Goal: Entertainment & Leisure: Browse casually

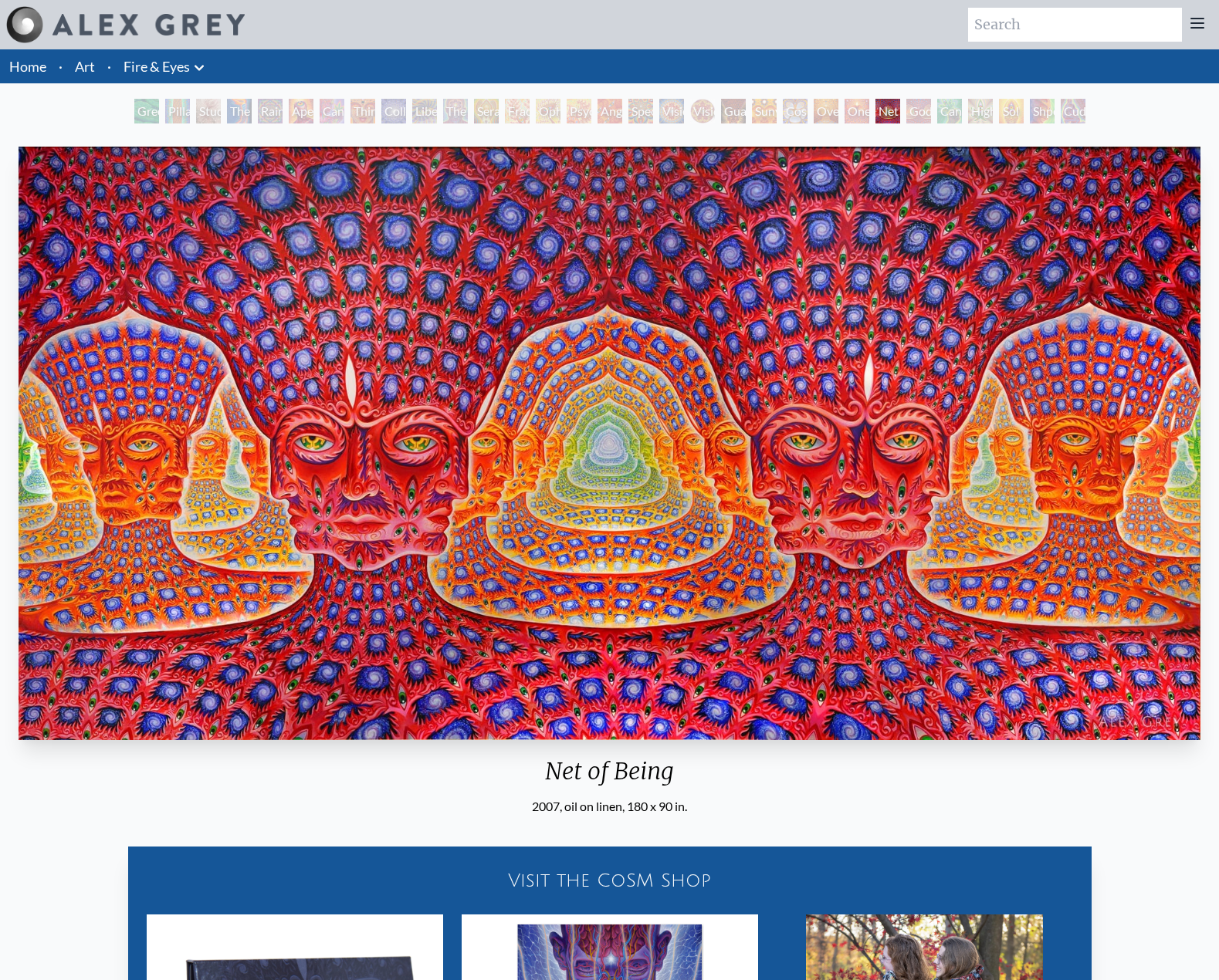
drag, startPoint x: 618, startPoint y: 250, endPoint x: 543, endPoint y: 61, distance: 203.3
click at [543, 61] on div "Home · Art · Fire & Eyes Anatomical Drawings" at bounding box center [610, 66] width 1219 height 34
click at [437, 112] on div "Liberation Through Seeing" at bounding box center [425, 112] width 25 height 25
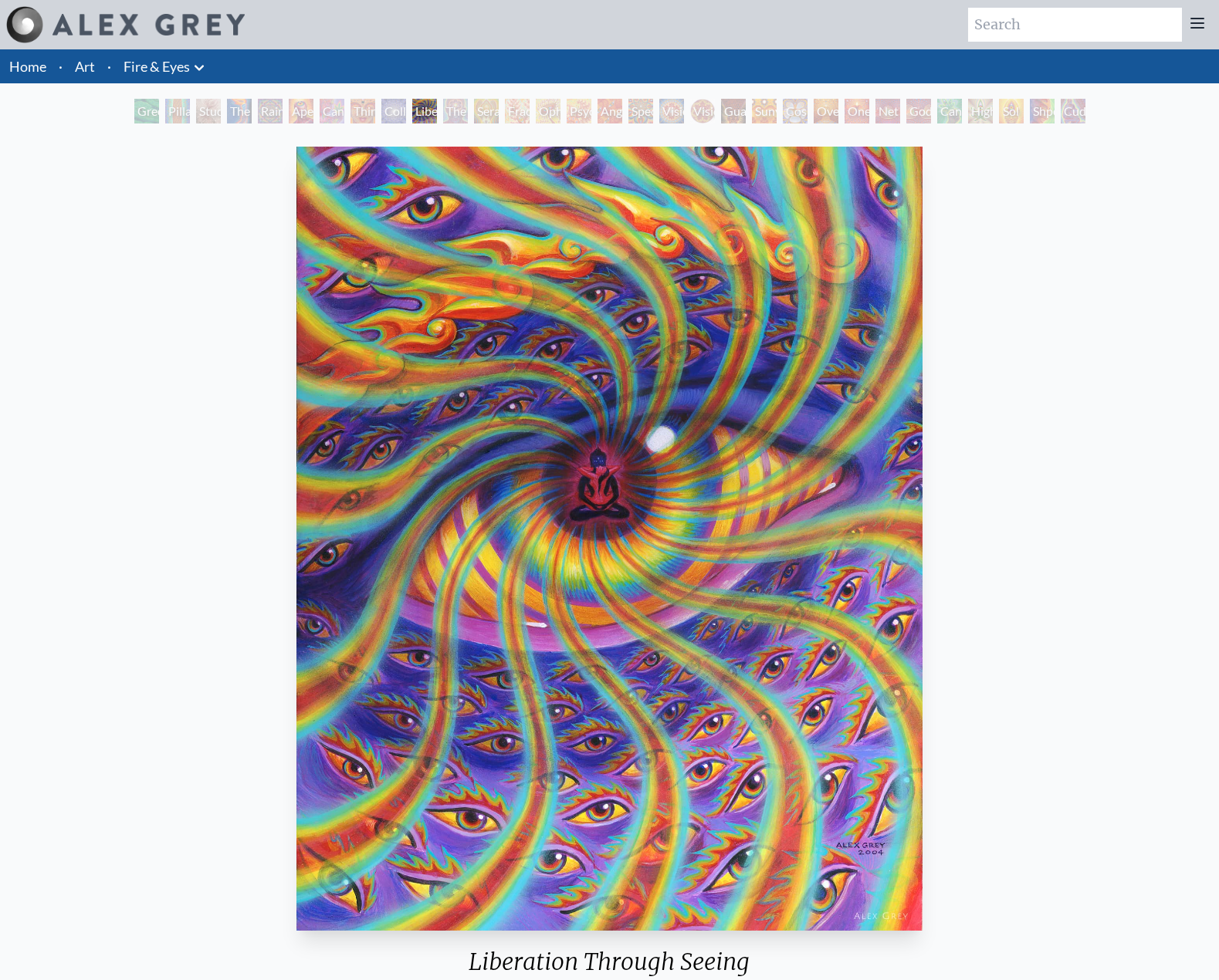
click at [134, 110] on div "Green Hand" at bounding box center [147, 112] width 25 height 25
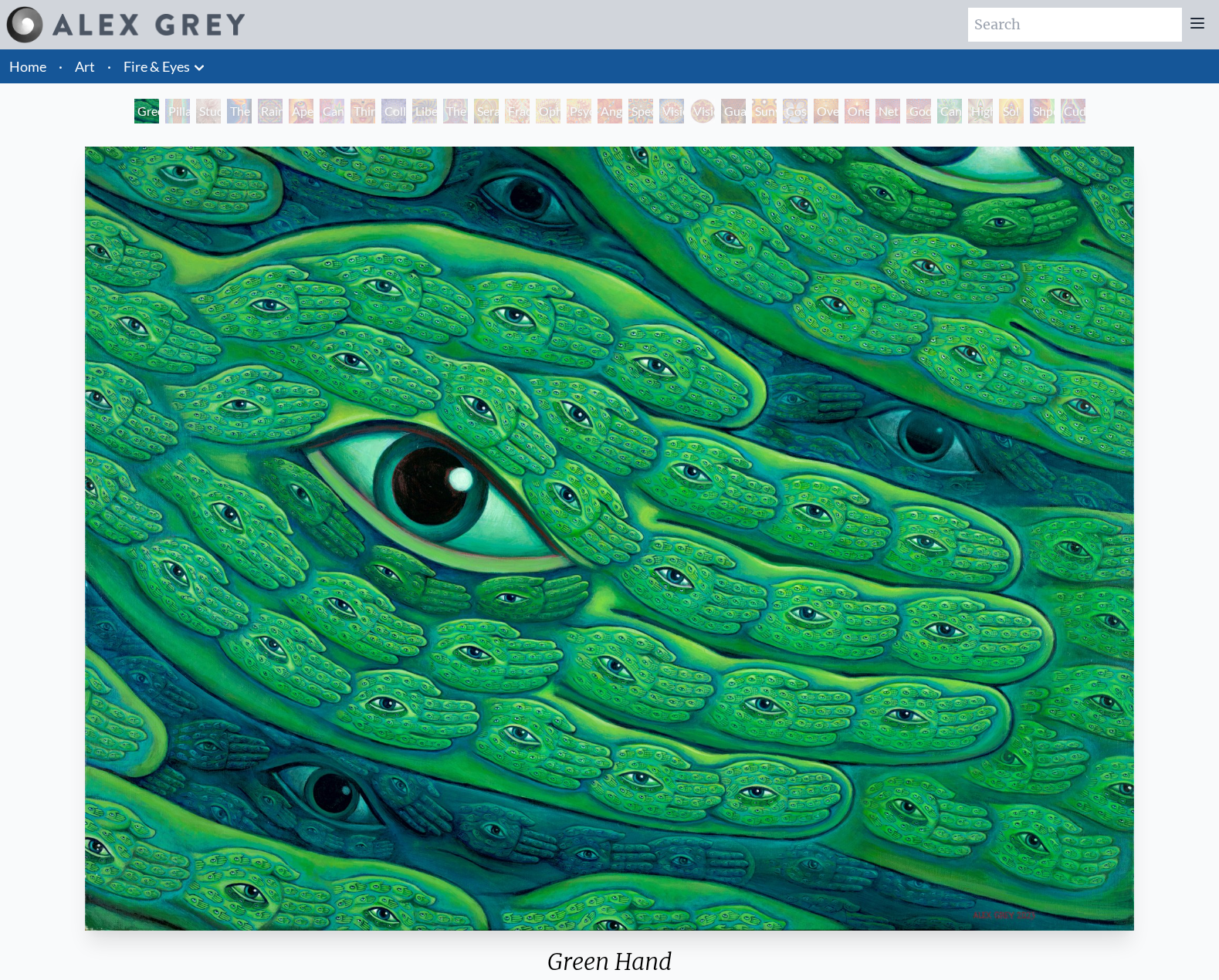
click at [196, 114] on div "Study for the Great Turn" at bounding box center [208, 112] width 25 height 25
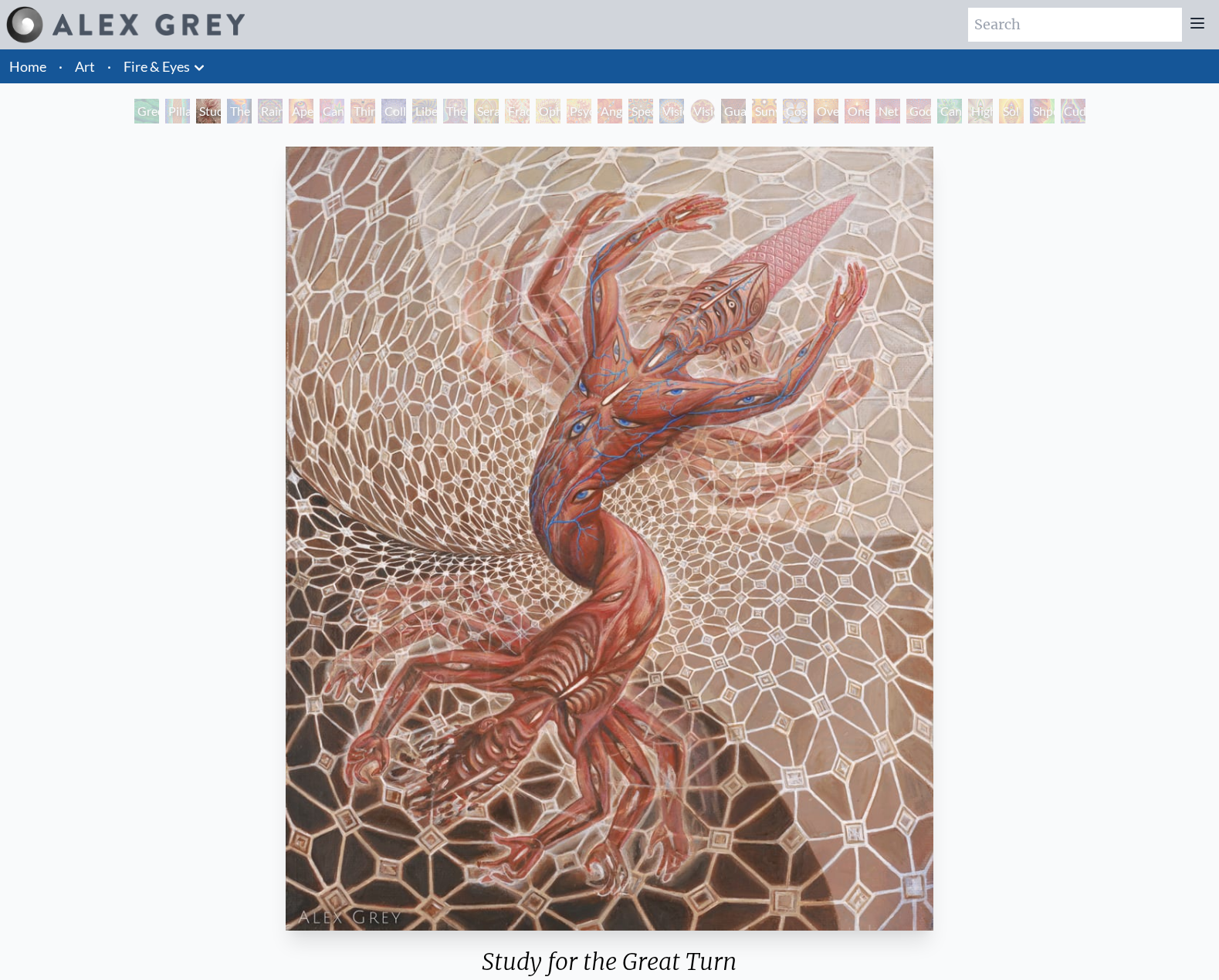
click at [265, 115] on div "Rainbow Eye Ripple" at bounding box center [270, 112] width 25 height 25
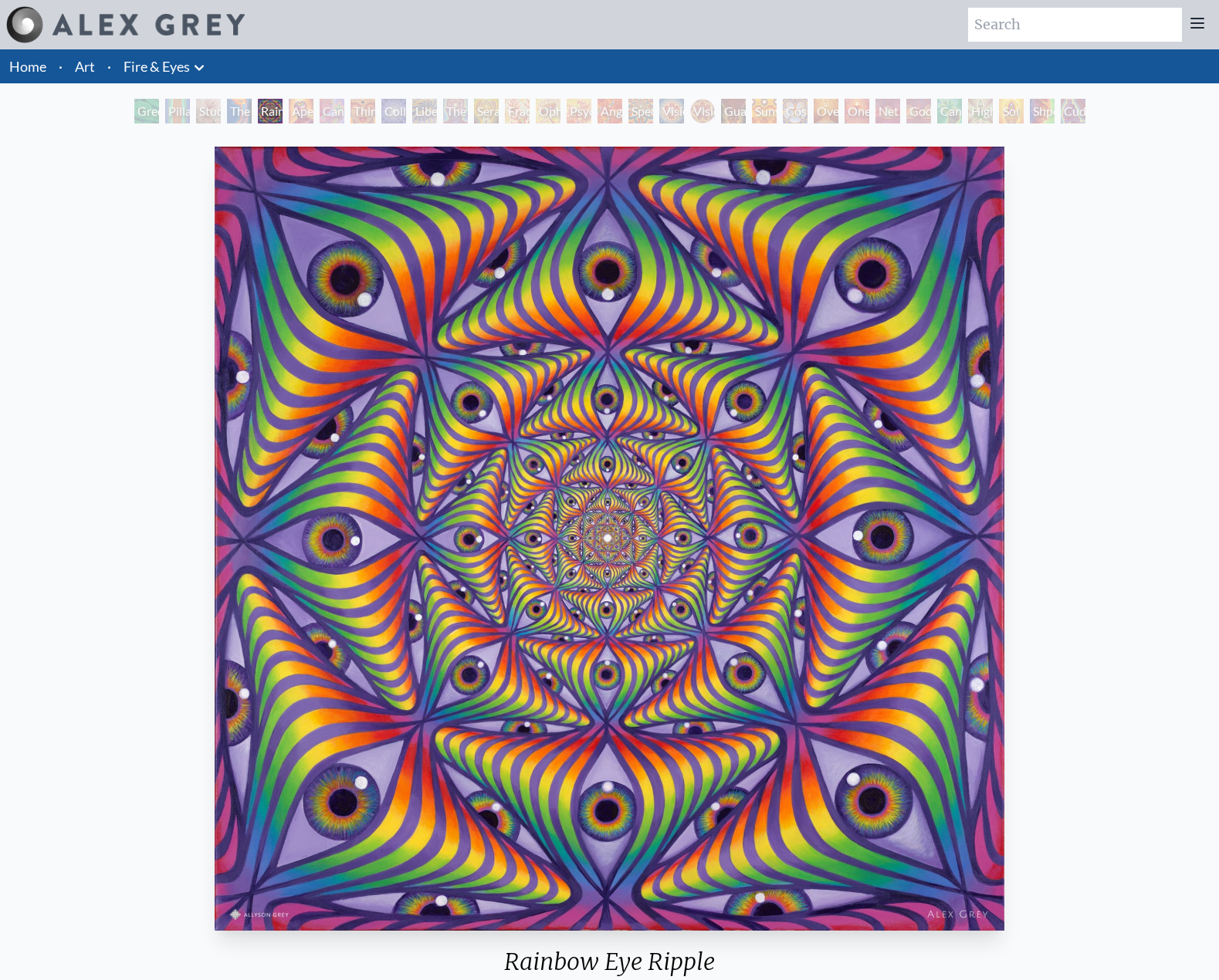
click at [340, 112] on div "Cannabis Sutra" at bounding box center [332, 112] width 25 height 25
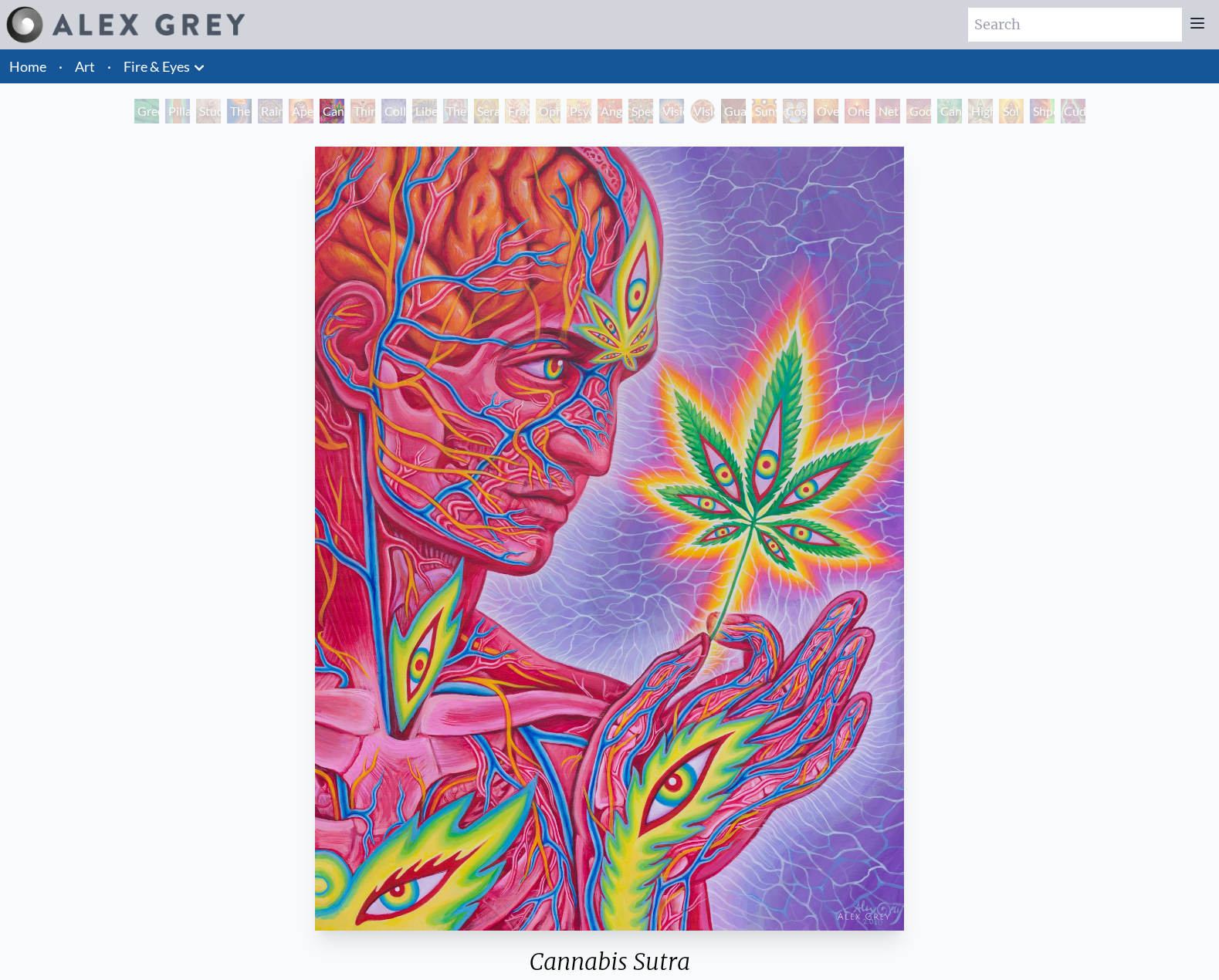
click at [402, 109] on div "Collective Vision" at bounding box center [394, 112] width 25 height 25
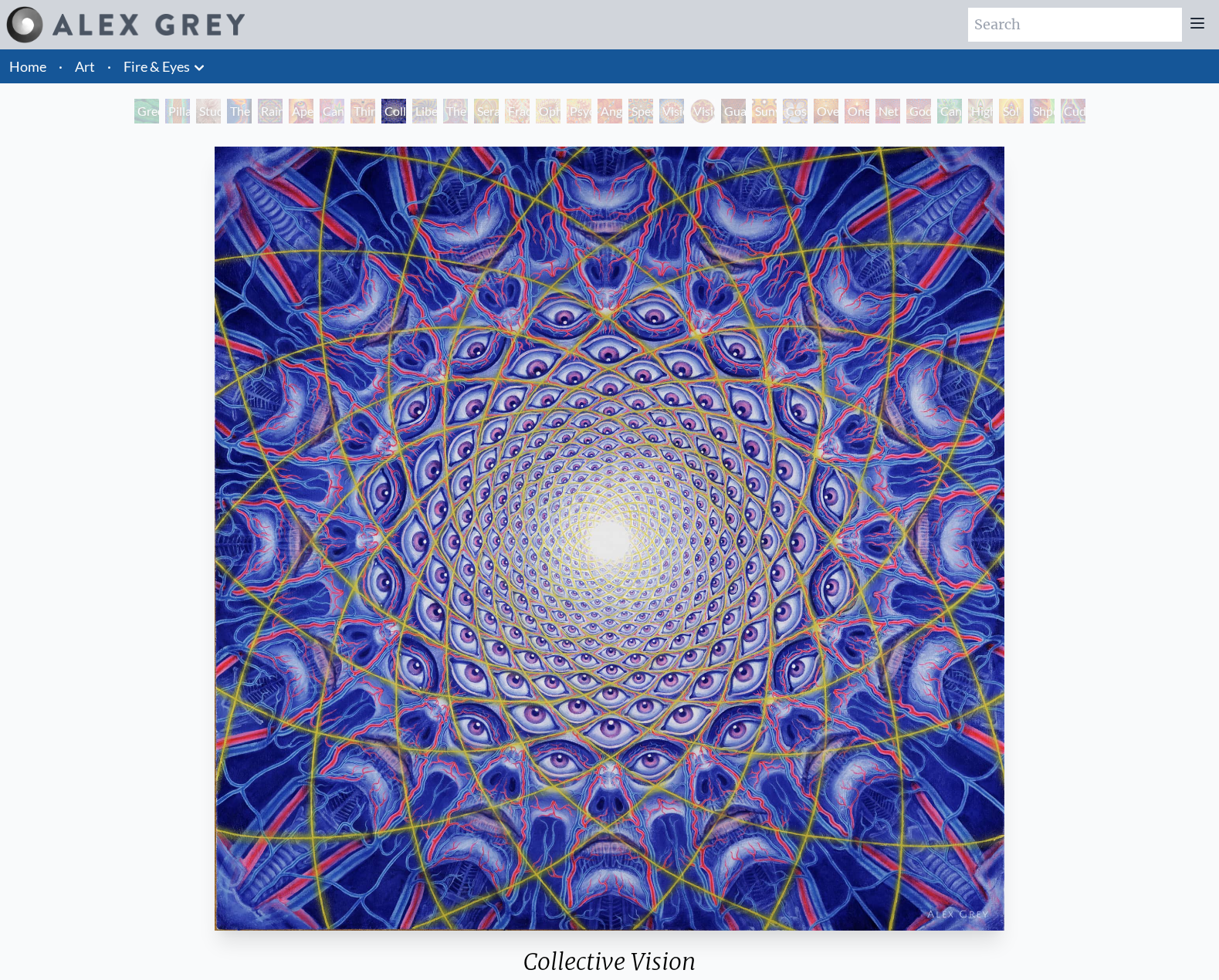
click at [437, 114] on div "Liberation Through Seeing" at bounding box center [425, 112] width 25 height 25
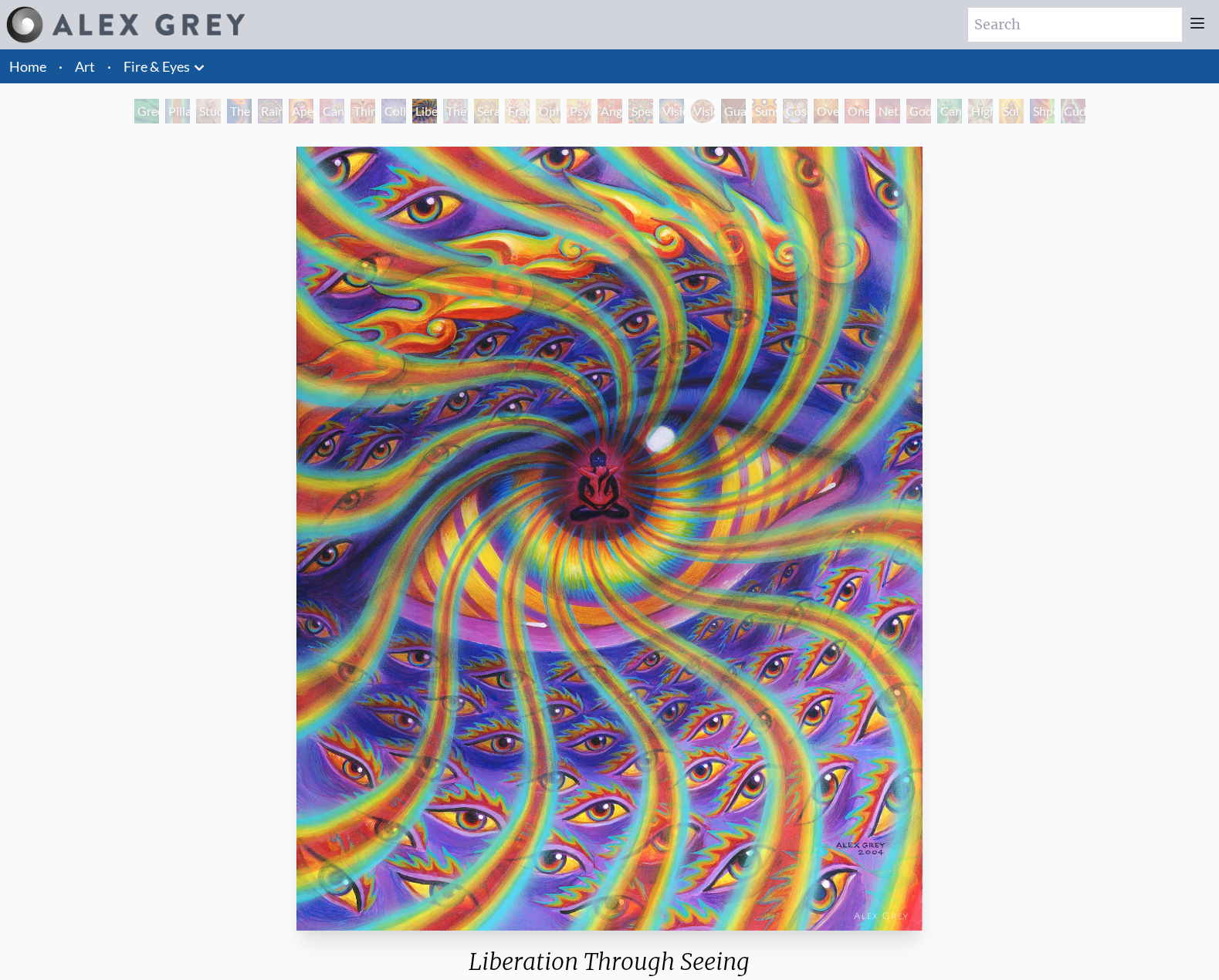
click at [499, 114] on div "Seraphic Transport Docking on the Third Eye" at bounding box center [486, 112] width 25 height 25
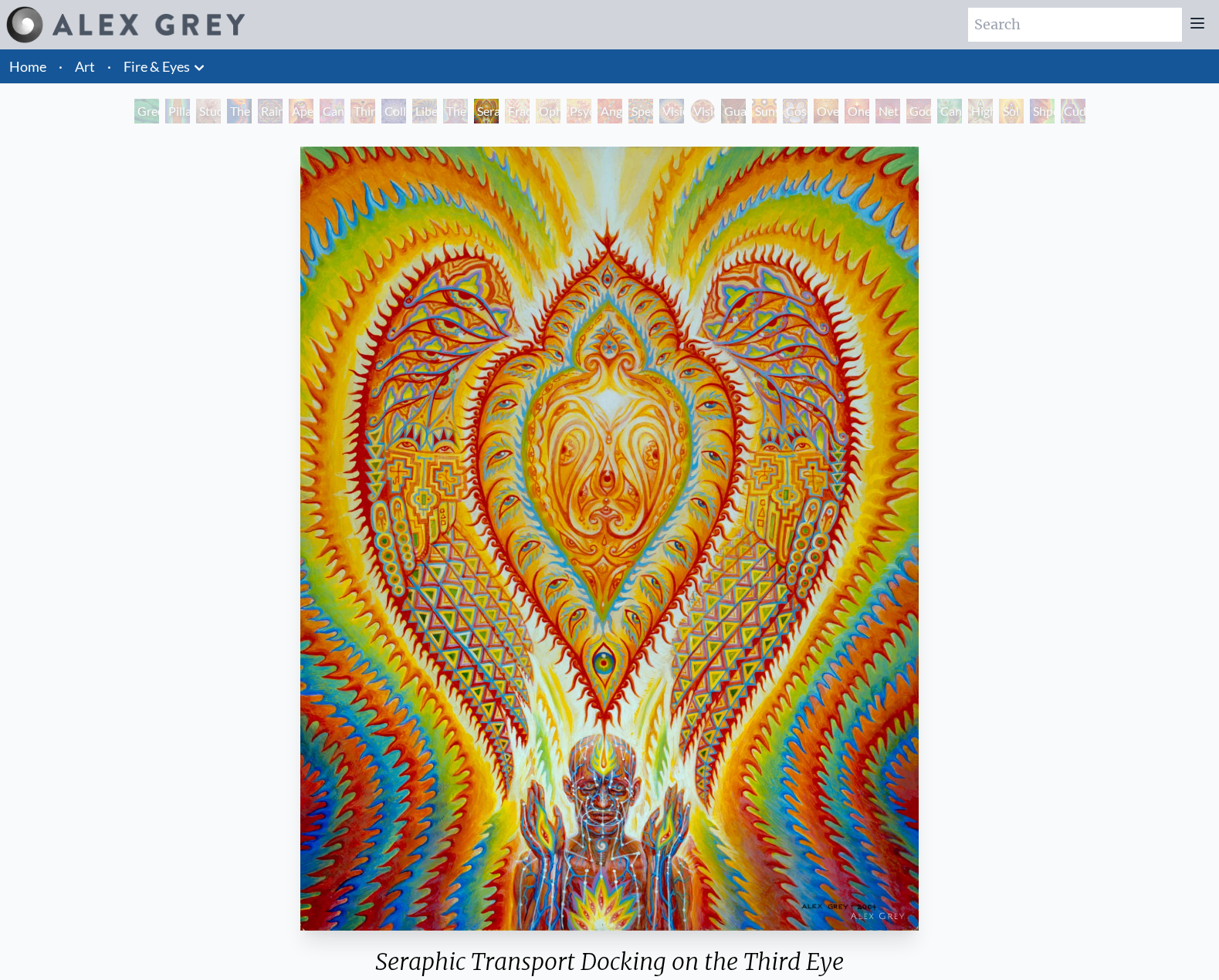
click at [624, 115] on div "Green Hand Pillar of Awareness Study for the Great Turn The Torch Rainbow Eye R…" at bounding box center [610, 114] width 958 height 30
click at [598, 109] on div "Angel Skin" at bounding box center [610, 112] width 25 height 25
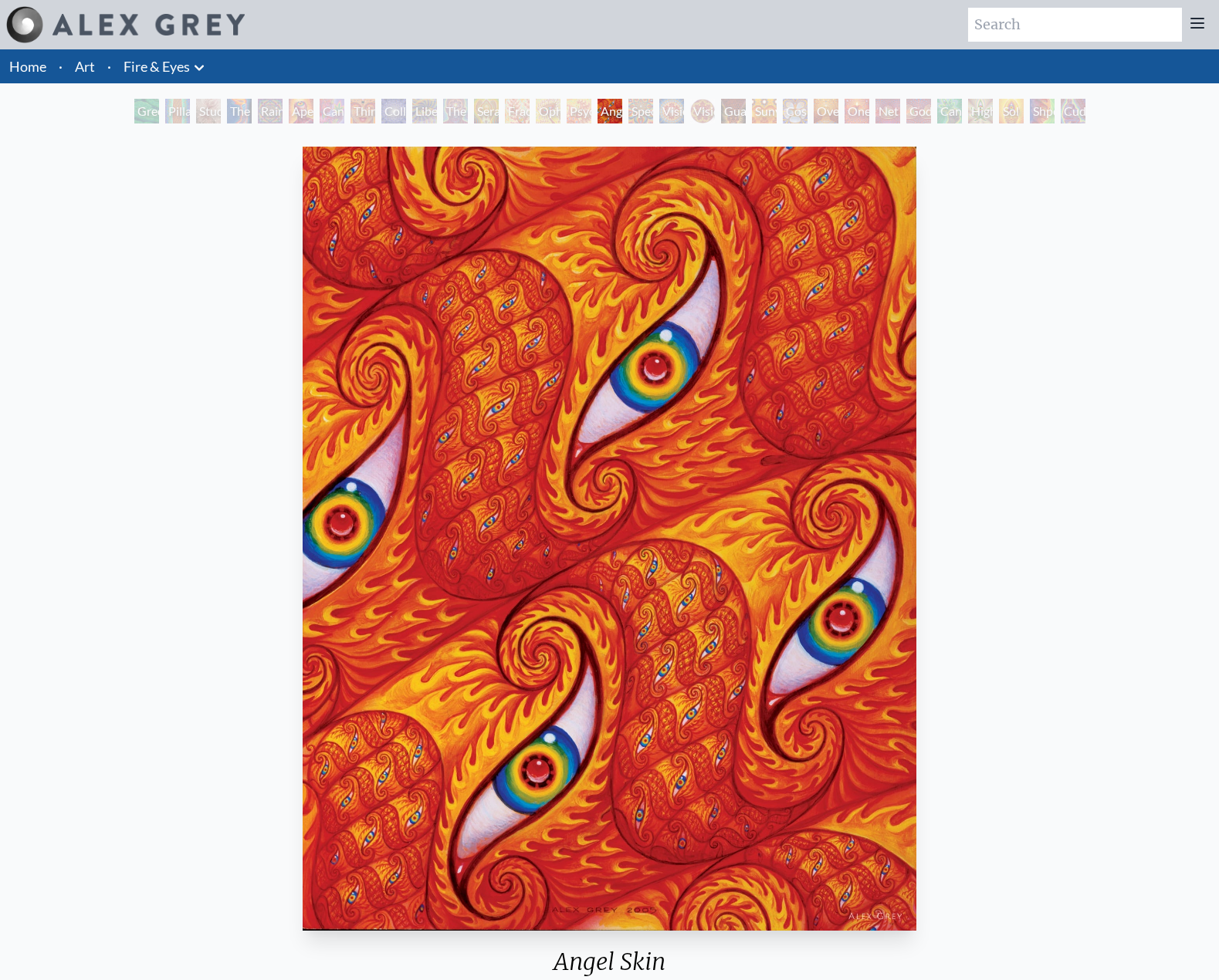
click at [653, 114] on div "Spectral Lotus" at bounding box center [641, 112] width 25 height 25
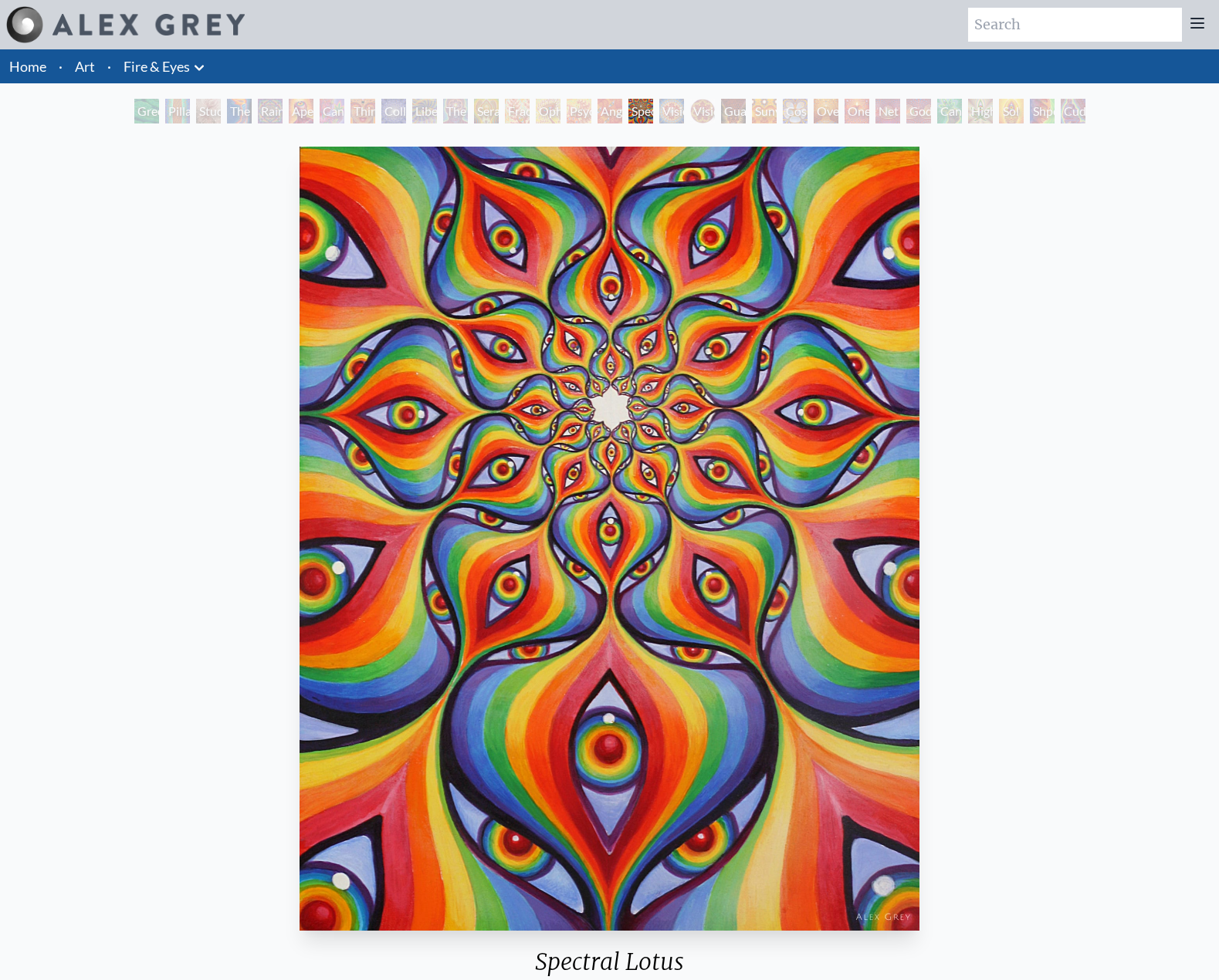
click at [697, 115] on div "Vision [PERSON_NAME]" at bounding box center [702, 112] width 25 height 25
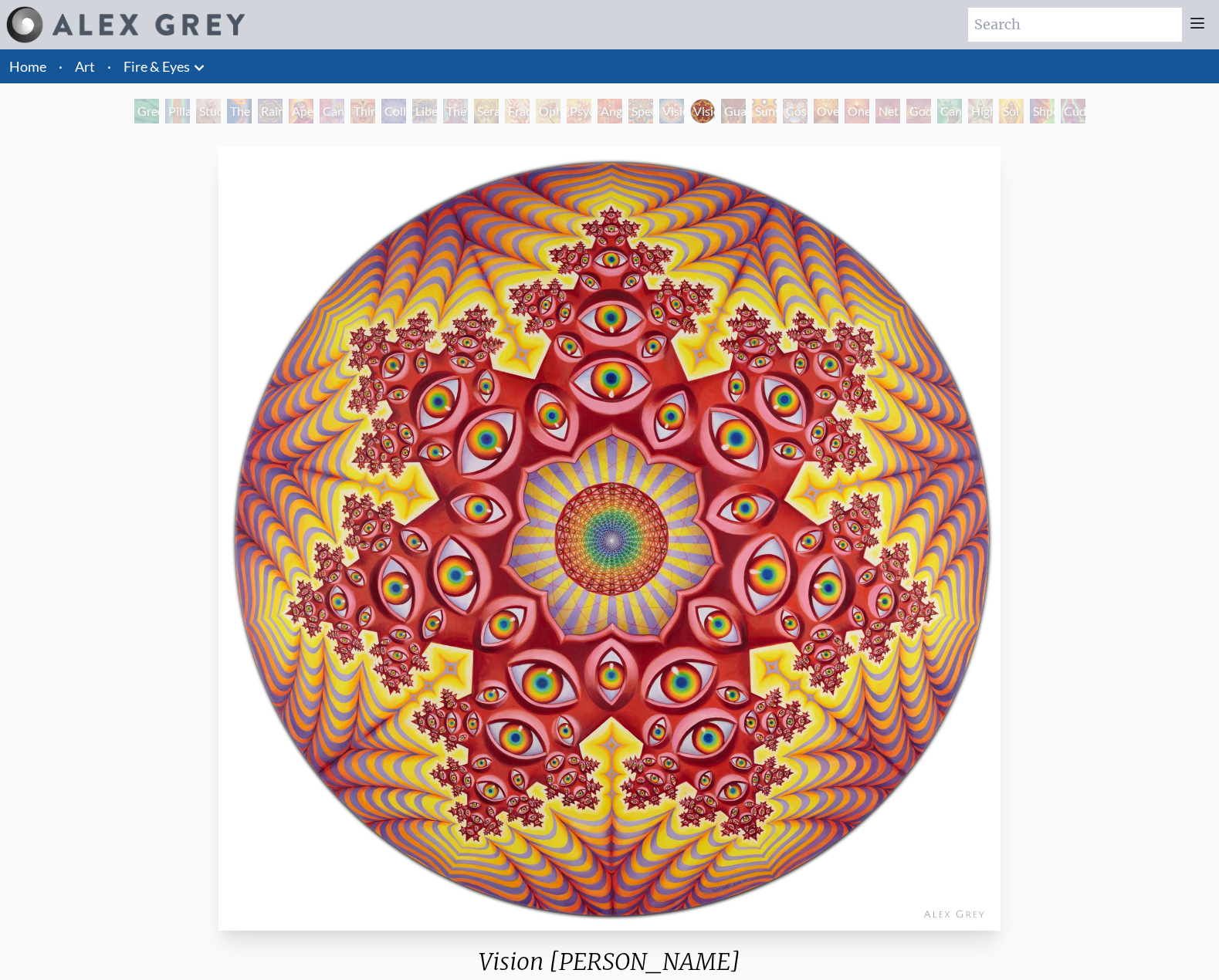
click at [764, 116] on div "Sunyata" at bounding box center [765, 112] width 25 height 25
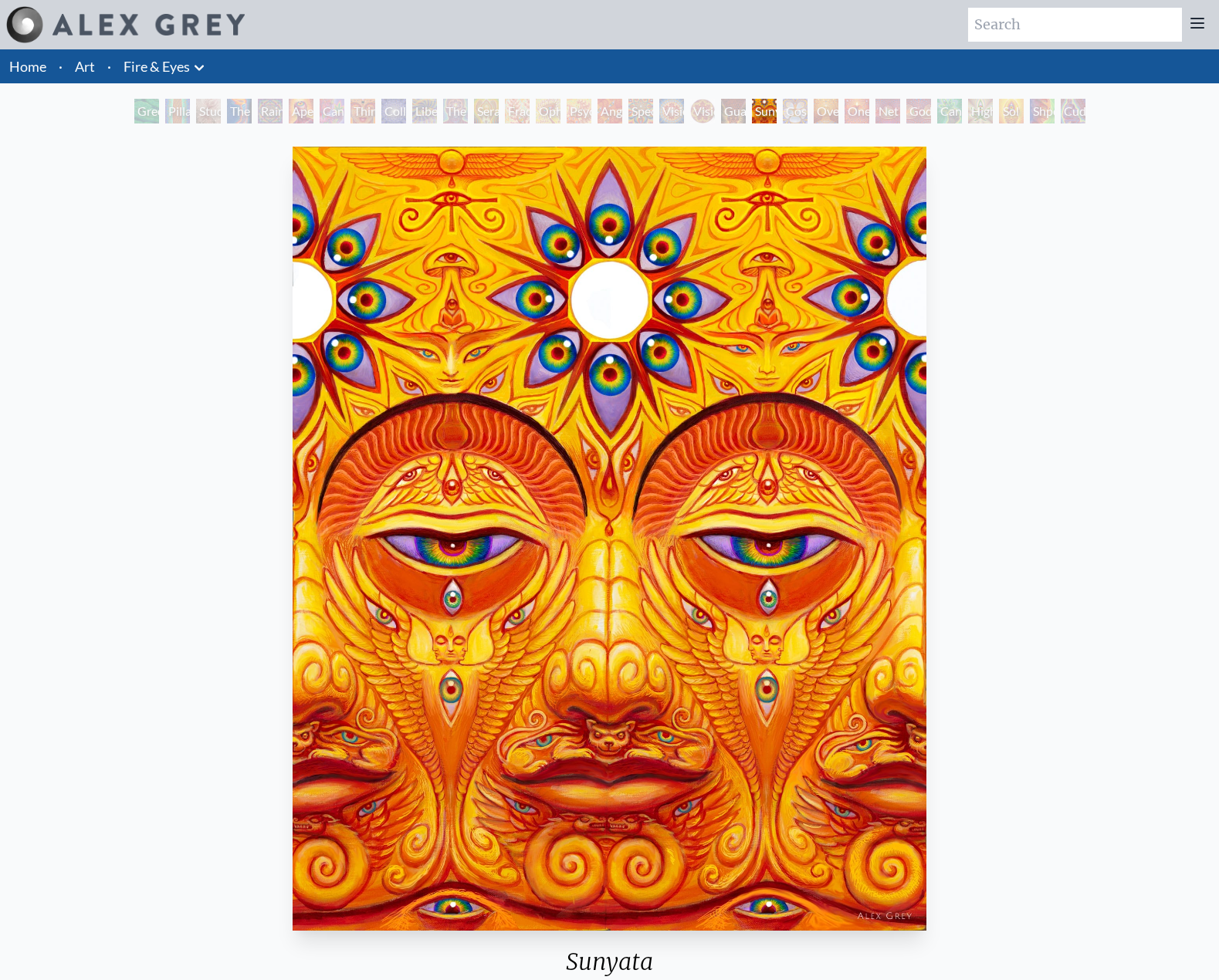
click at [805, 118] on div "Cosmic Elf" at bounding box center [795, 112] width 25 height 25
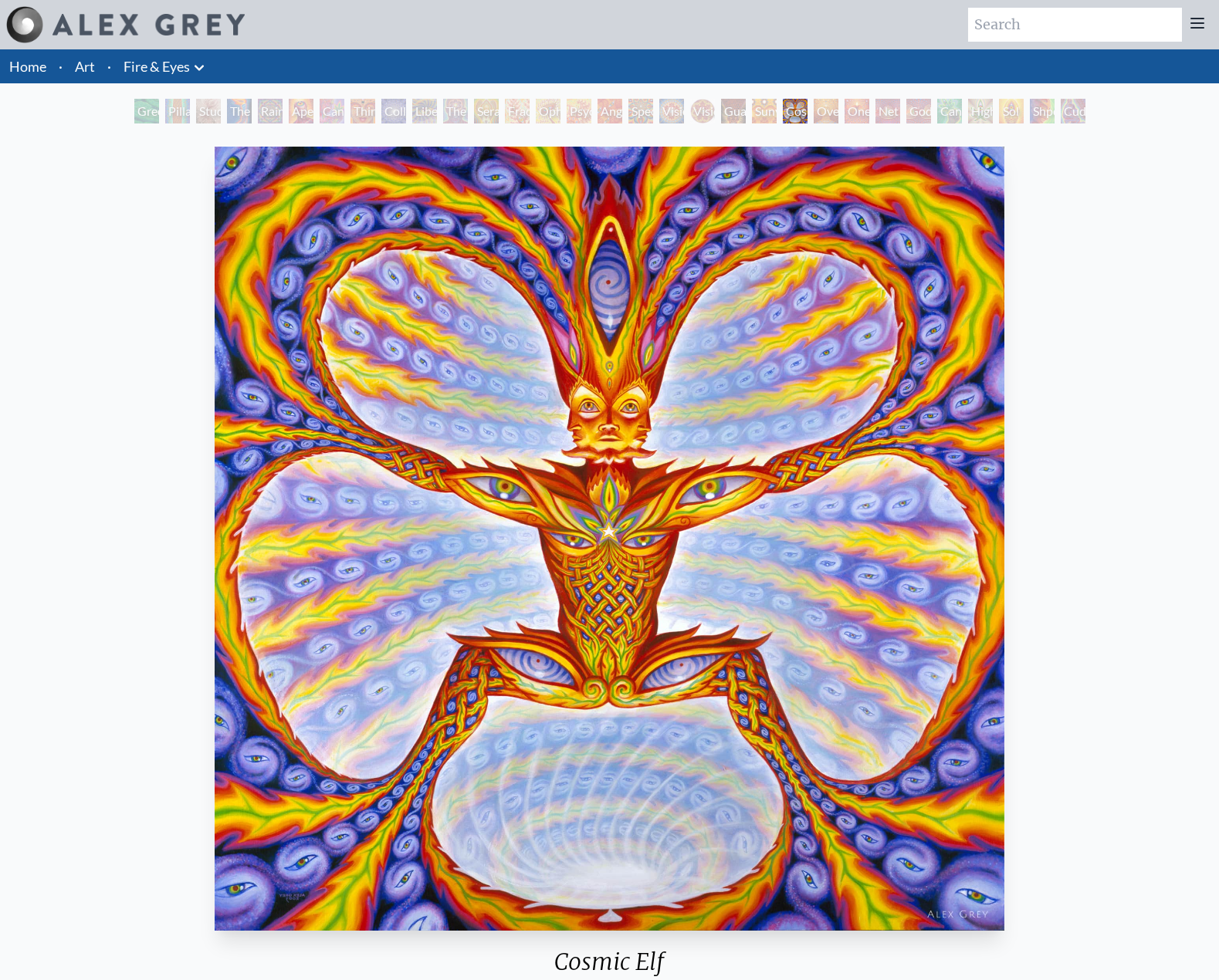
click at [837, 115] on div "Oversoul" at bounding box center [826, 112] width 25 height 25
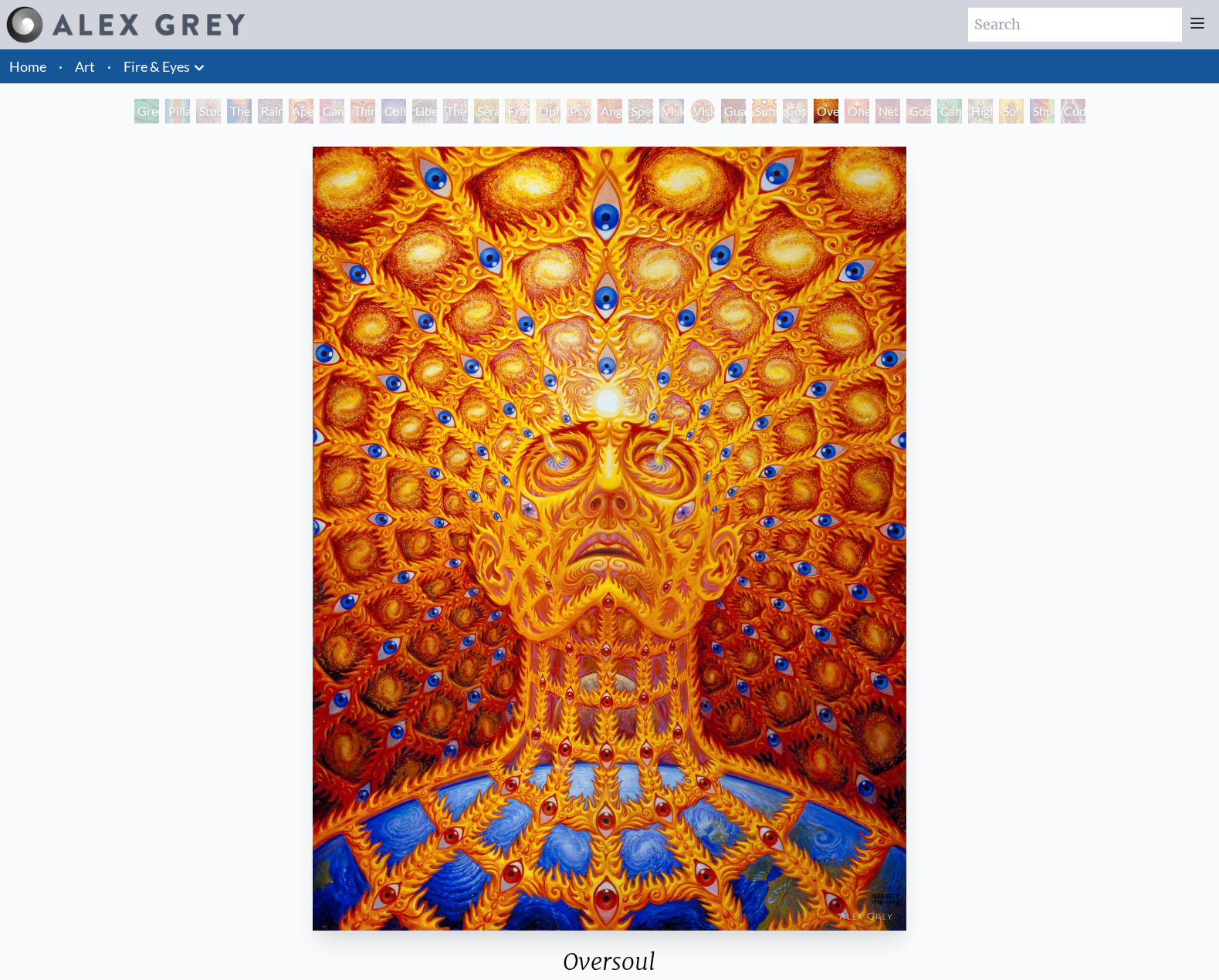
click at [860, 115] on div "One" at bounding box center [857, 112] width 25 height 25
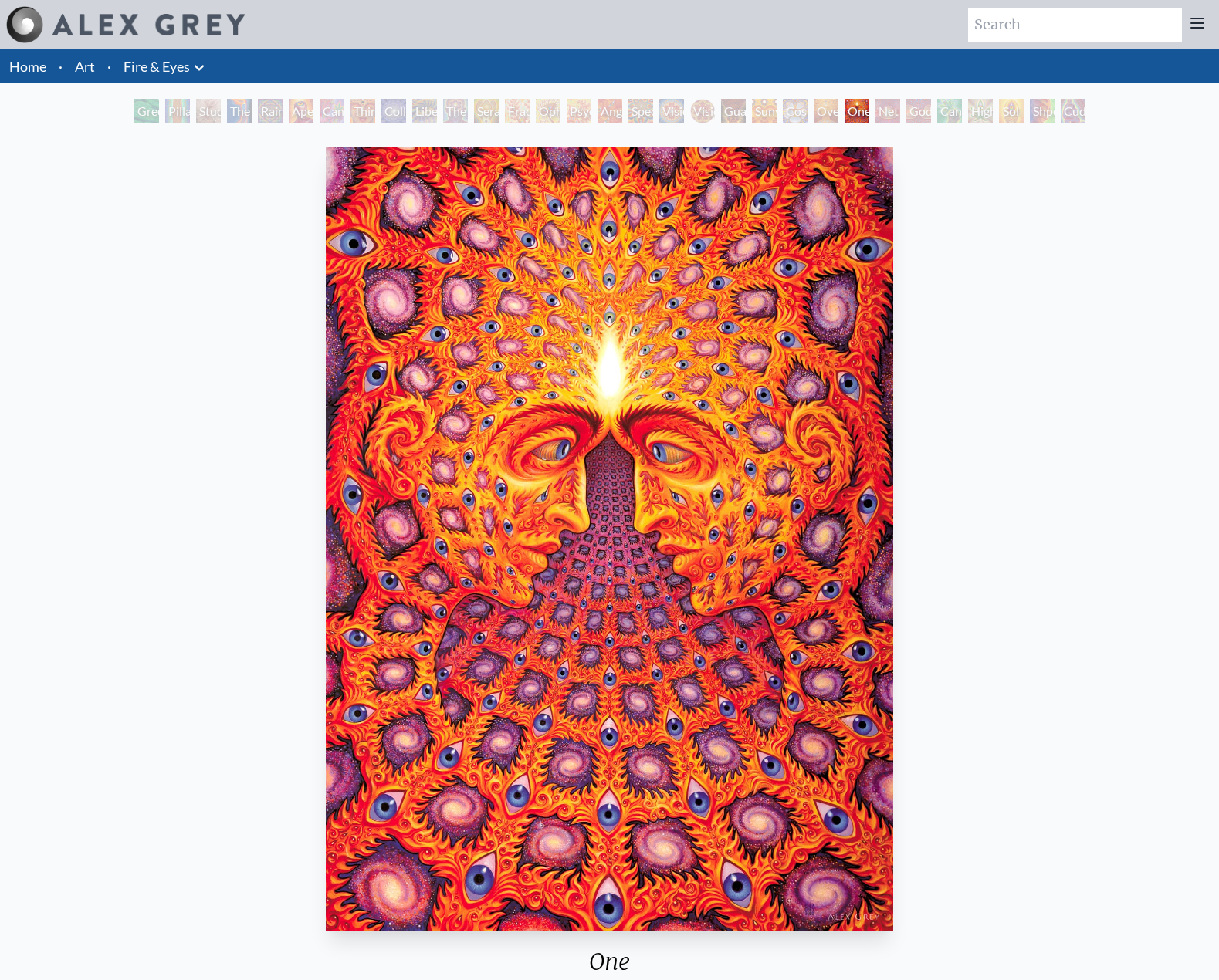
click at [881, 118] on div "Net of Being" at bounding box center [888, 112] width 25 height 25
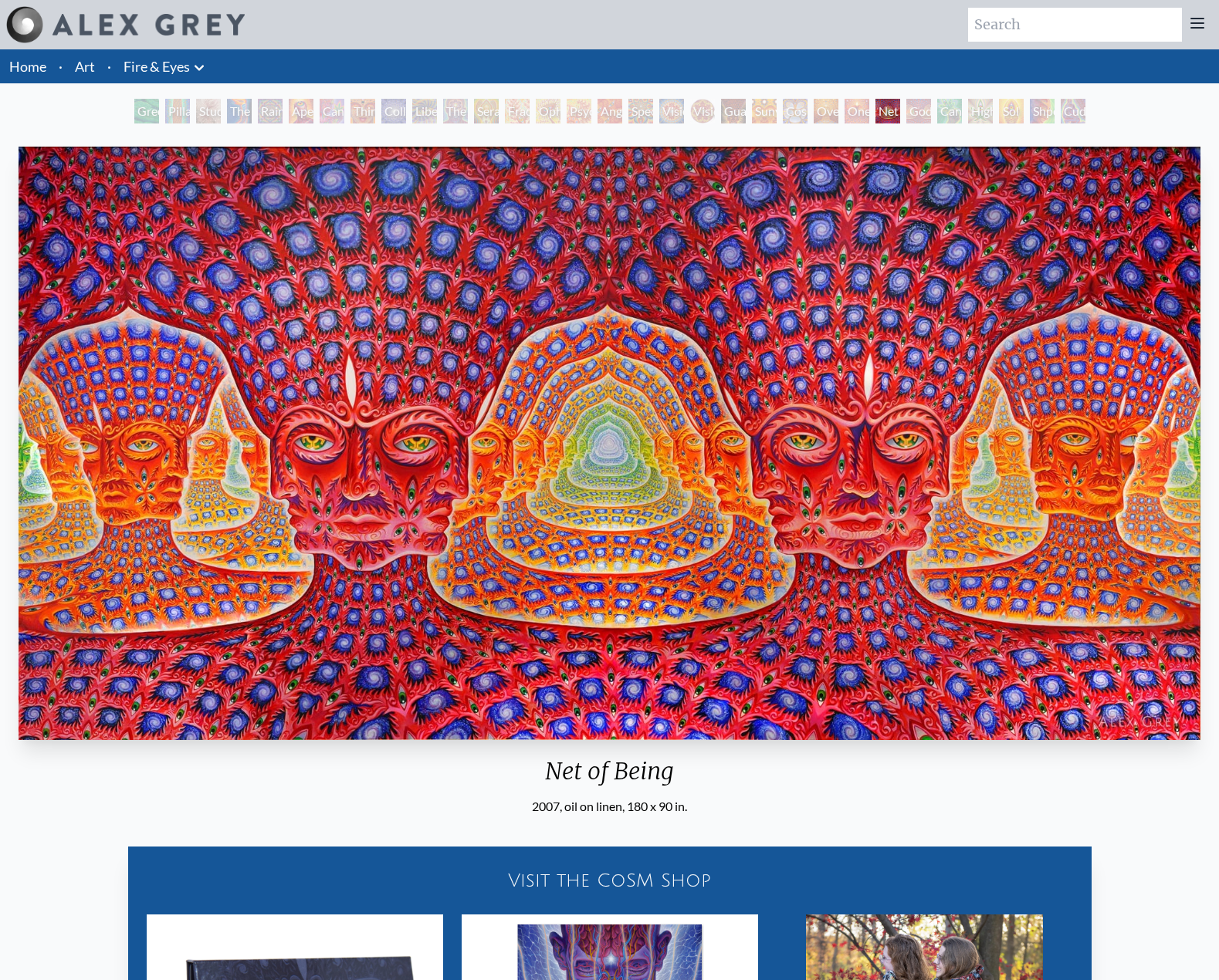
click at [939, 114] on div "Cannafist" at bounding box center [950, 112] width 25 height 25
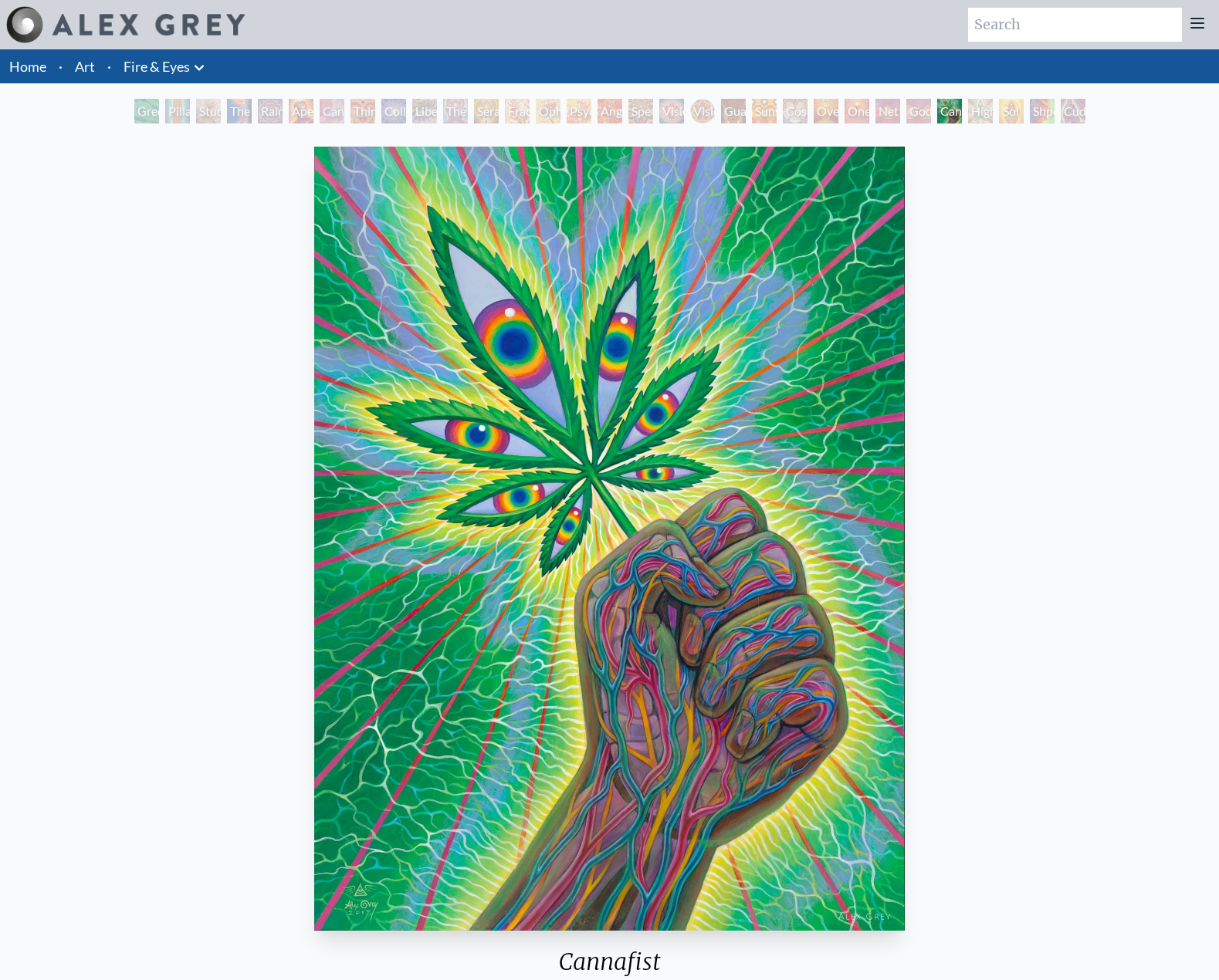
click at [992, 108] on div "Higher Vision" at bounding box center [981, 112] width 25 height 25
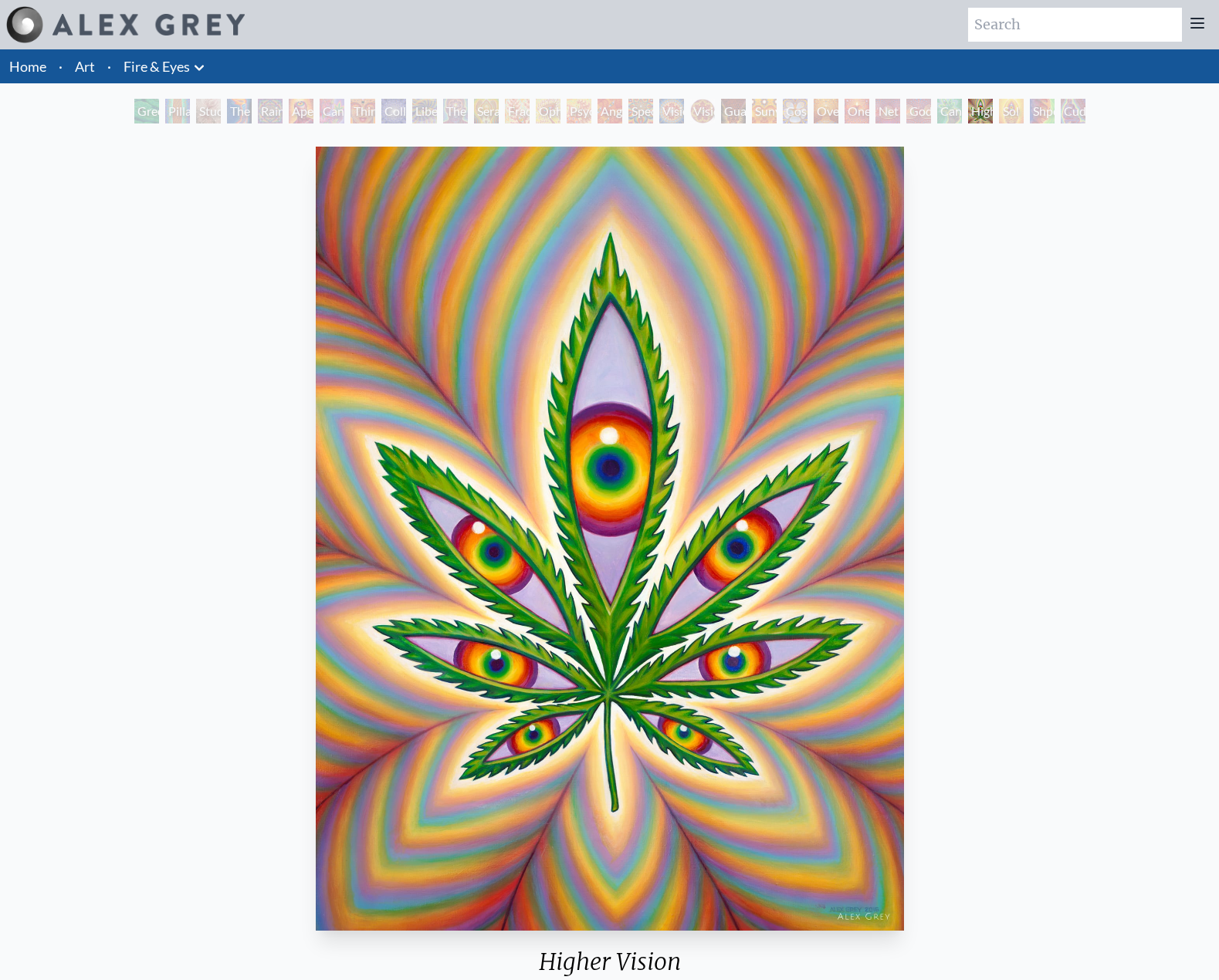
click at [1037, 110] on div "Shpongled" at bounding box center [1043, 112] width 25 height 25
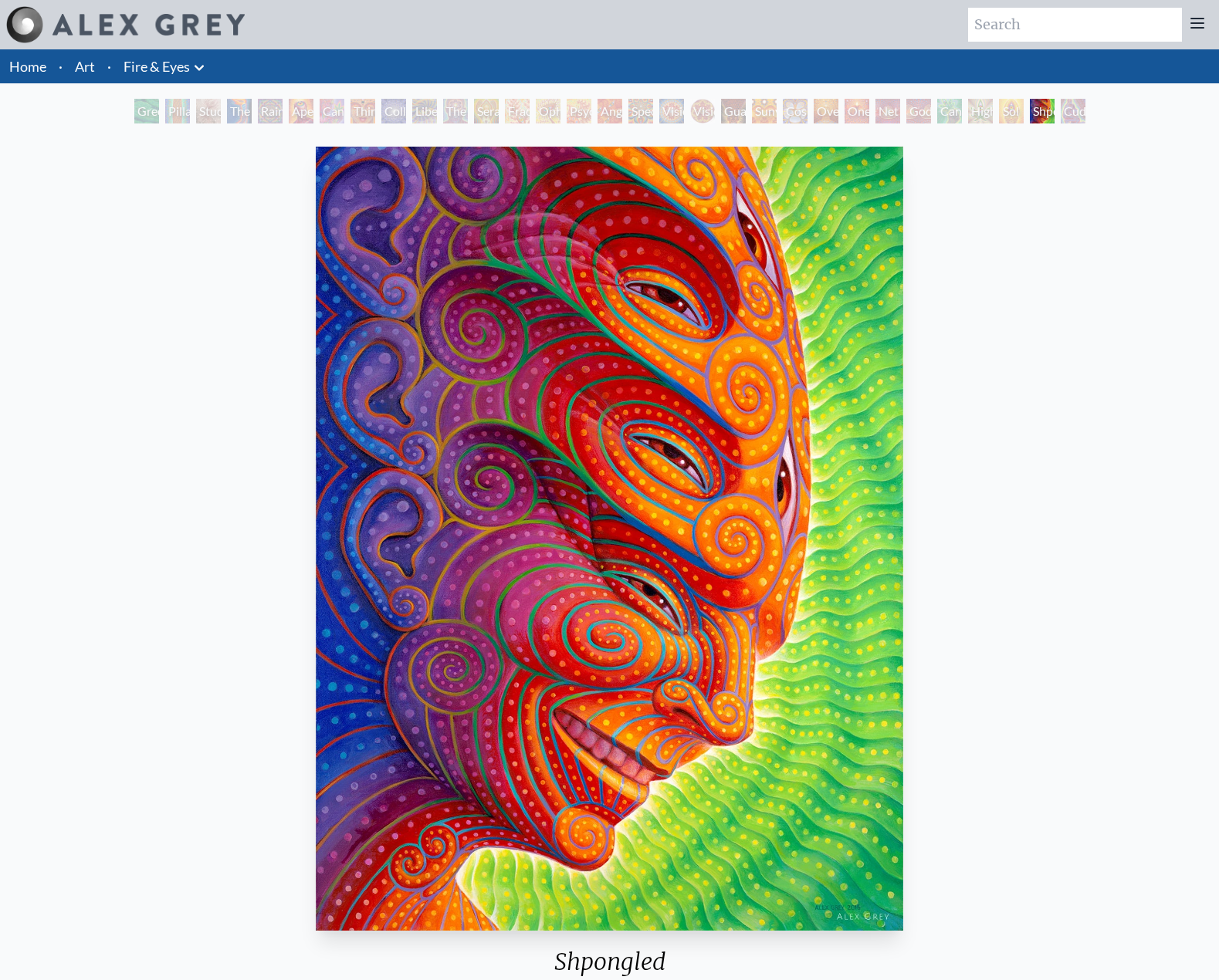
click at [1084, 112] on div "Cuddle" at bounding box center [1073, 112] width 25 height 25
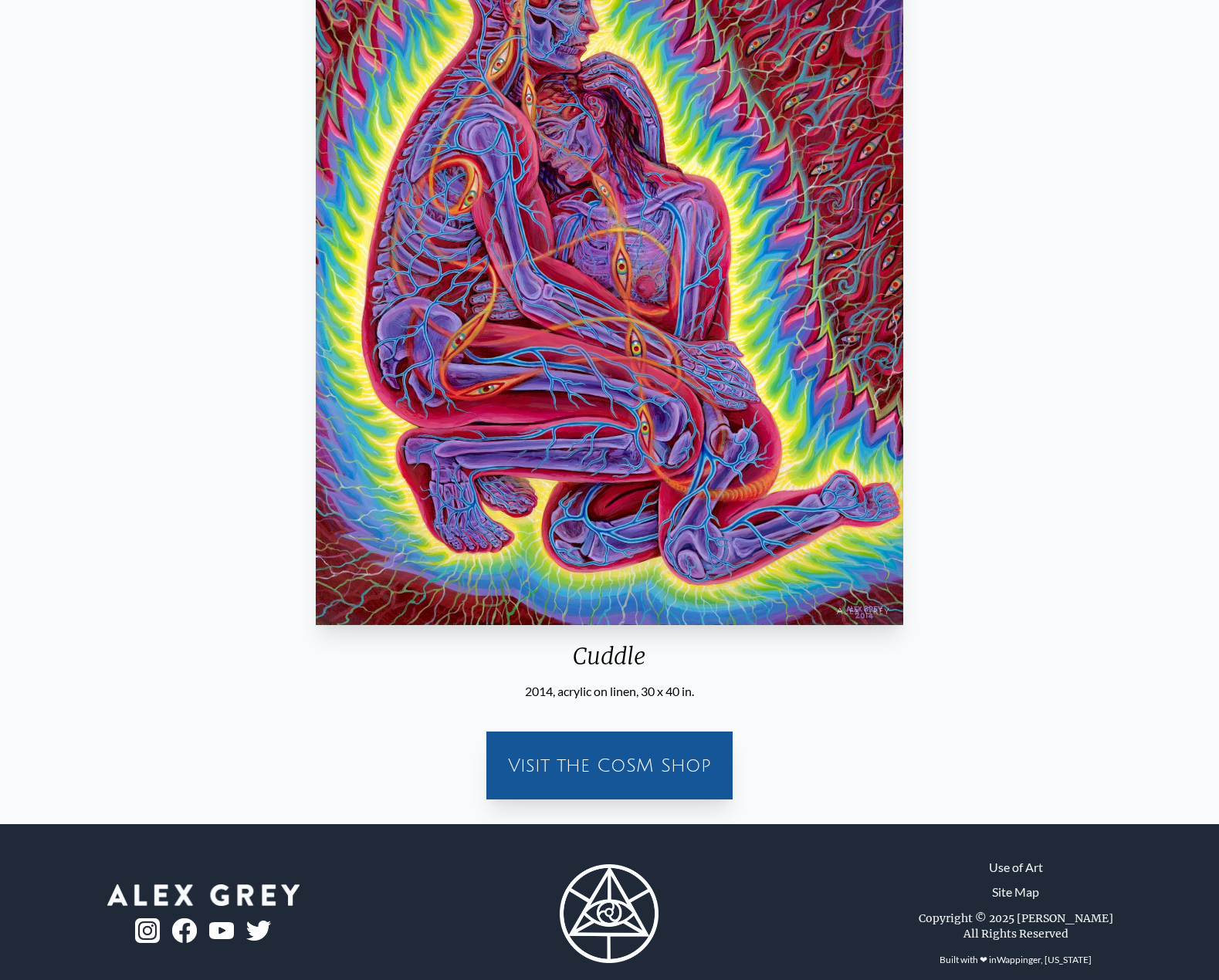
scroll to position [309, 0]
